Goal: Task Accomplishment & Management: Use online tool/utility

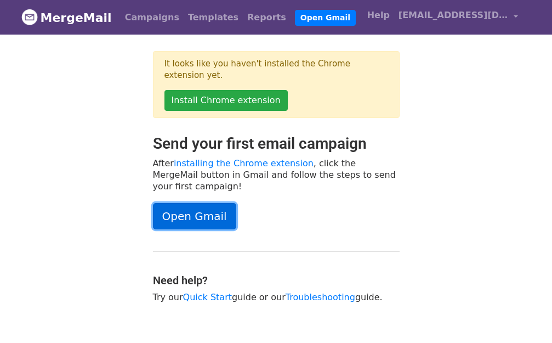
click at [176, 203] on link "Open Gmail" at bounding box center [194, 216] width 83 height 26
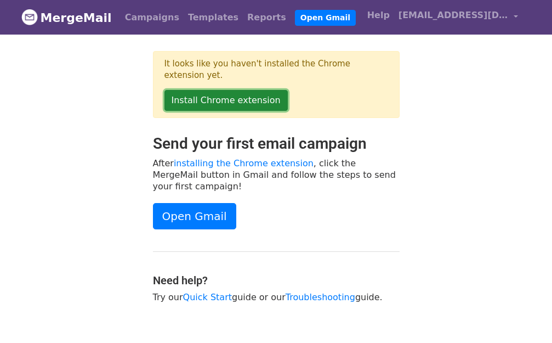
click at [208, 90] on link "Install Chrome extension" at bounding box center [225, 100] width 123 height 21
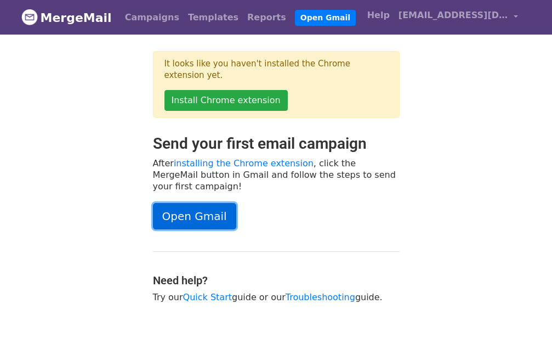
click at [178, 203] on link "Open Gmail" at bounding box center [194, 216] width 83 height 26
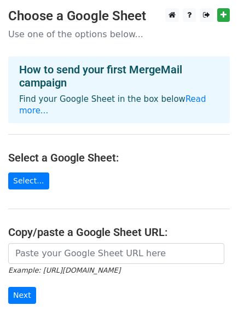
click at [82, 35] on p "Use one of the options below..." at bounding box center [119, 35] width 222 height 12
click at [145, 36] on p "Use one of the options below..." at bounding box center [119, 35] width 222 height 12
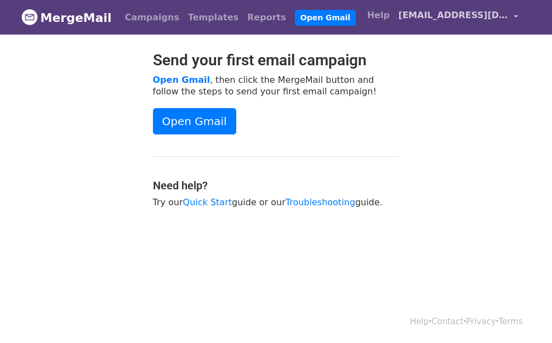
click at [517, 14] on link "[EMAIL_ADDRESS][DOMAIN_NAME]" at bounding box center [458, 17] width 128 height 26
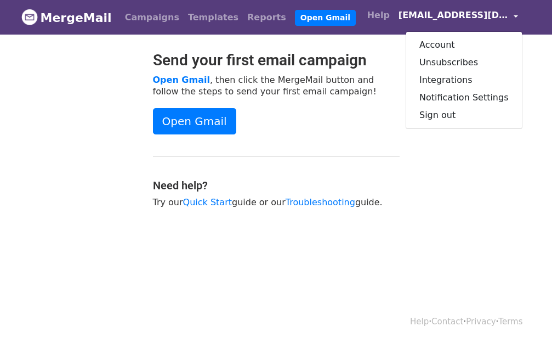
click at [543, 42] on body "MergeMail Campaigns Templates Reports Open Gmail Daily emails left: 50 Help [EM…" at bounding box center [276, 131] width 552 height 263
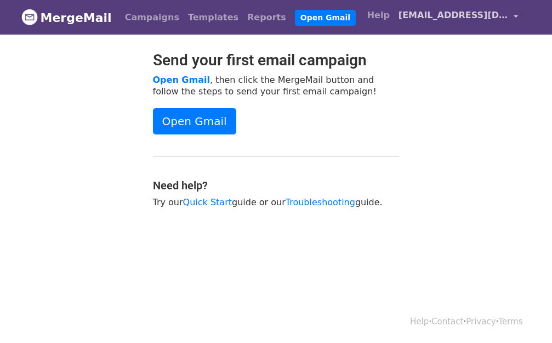
click at [515, 14] on link "[EMAIL_ADDRESS][DOMAIN_NAME]" at bounding box center [458, 17] width 128 height 26
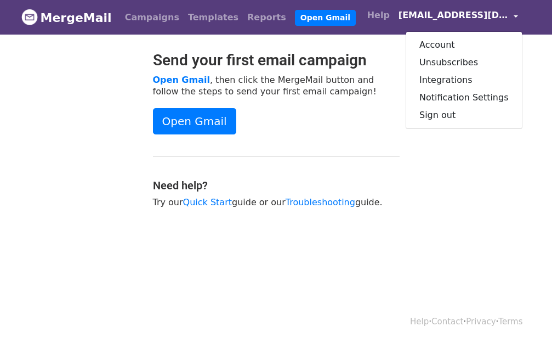
click at [515, 16] on link "[EMAIL_ADDRESS][DOMAIN_NAME]" at bounding box center [458, 17] width 128 height 26
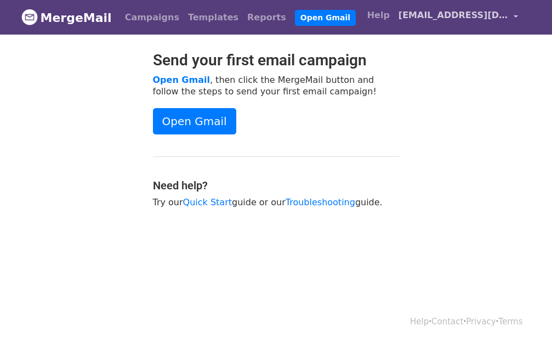
click at [515, 16] on link "[EMAIL_ADDRESS][DOMAIN_NAME]" at bounding box center [458, 17] width 128 height 26
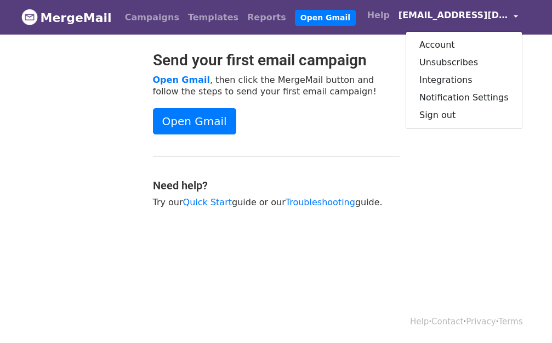
click at [515, 16] on link "[EMAIL_ADDRESS][DOMAIN_NAME]" at bounding box center [458, 17] width 128 height 26
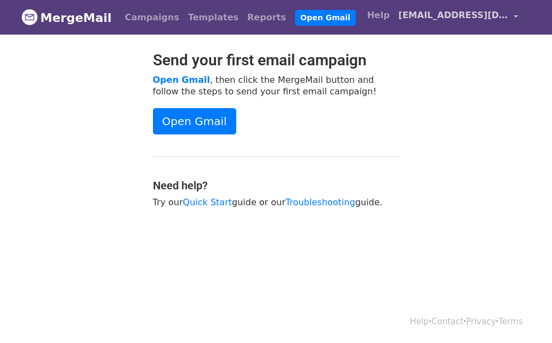
click at [516, 15] on link "[EMAIL_ADDRESS][DOMAIN_NAME]" at bounding box center [458, 17] width 128 height 26
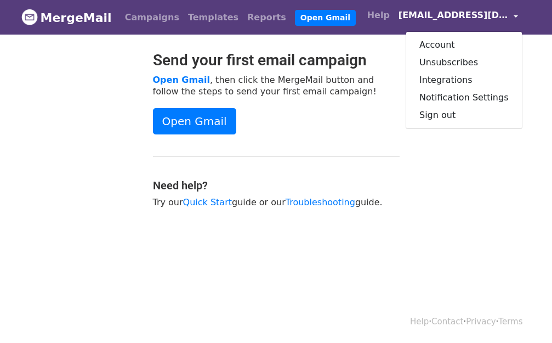
click at [516, 15] on link "[EMAIL_ADDRESS][DOMAIN_NAME]" at bounding box center [458, 17] width 128 height 26
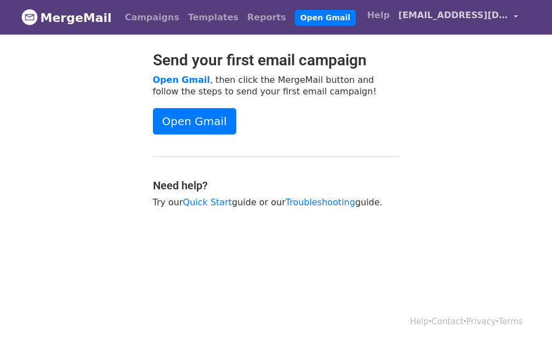
click at [517, 13] on link "[EMAIL_ADDRESS][DOMAIN_NAME]" at bounding box center [458, 17] width 128 height 26
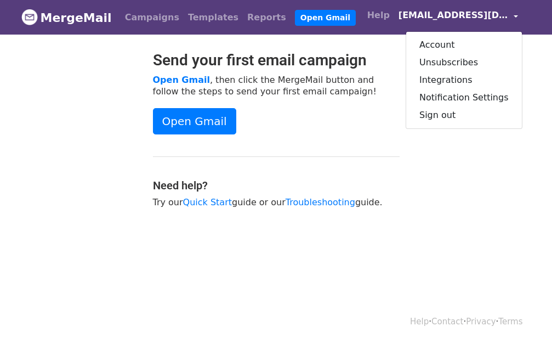
click at [517, 13] on link "[EMAIL_ADDRESS][DOMAIN_NAME]" at bounding box center [458, 17] width 128 height 26
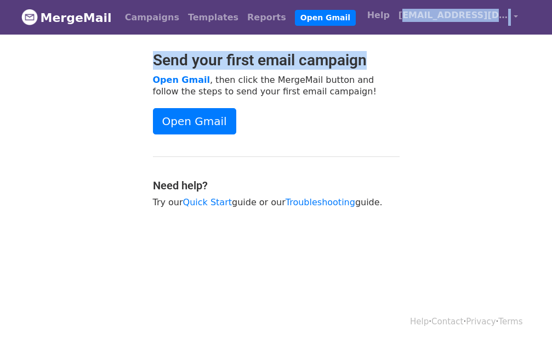
drag, startPoint x: 534, startPoint y: 55, endPoint x: 495, endPoint y: -4, distance: 70.9
click at [495, 0] on html "MergeMail Campaigns Templates Reports Open Gmail Daily emails left: 50 Help [EM…" at bounding box center [276, 171] width 552 height 343
click at [531, 15] on nav "MergeMail Campaigns Templates Reports Open Gmail Daily emails left: 50 Help [EM…" at bounding box center [276, 17] width 510 height 35
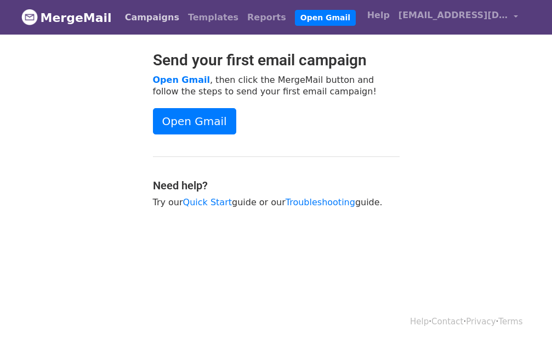
click at [145, 14] on link "Campaigns" at bounding box center [152, 18] width 63 height 22
